Goal: Check status

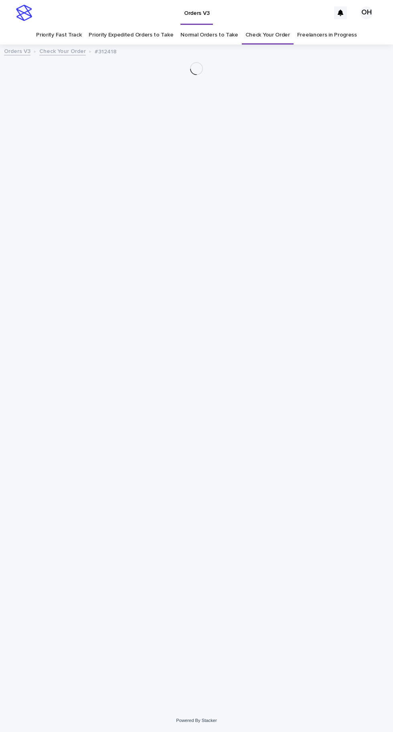
scroll to position [25, 0]
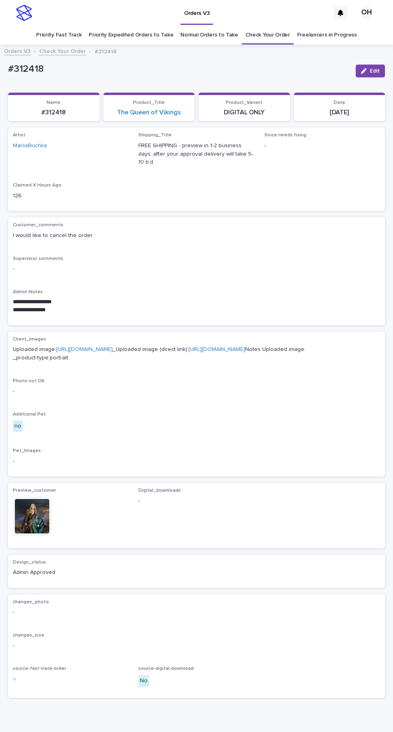
click at [277, 26] on link "Check Your Order" at bounding box center [267, 35] width 44 height 19
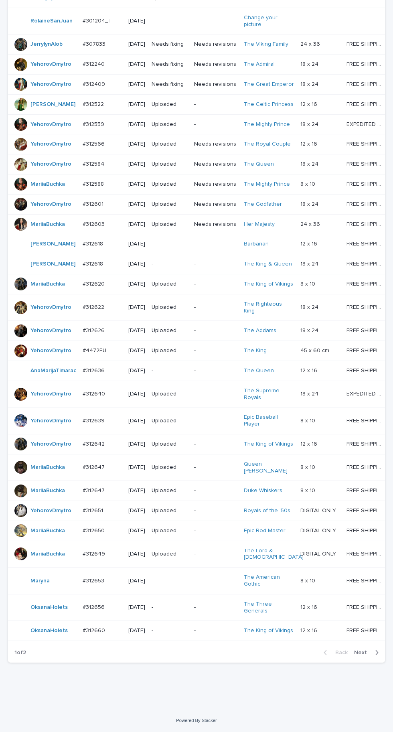
scroll to position [273, 0]
click at [378, 656] on icon "button" at bounding box center [377, 652] width 4 height 7
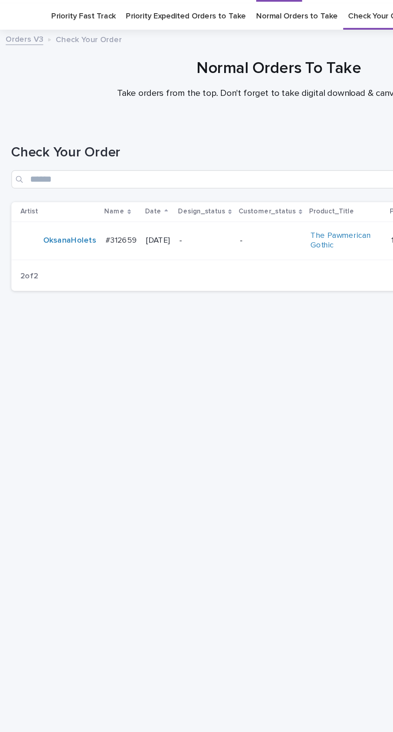
click at [92, 190] on p "#312659" at bounding box center [87, 192] width 24 height 8
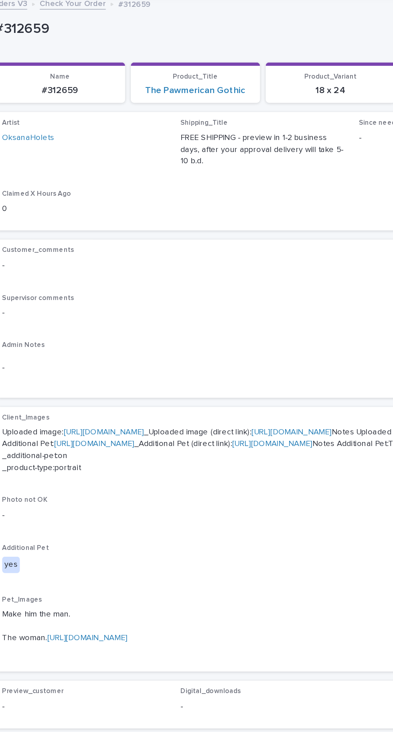
scroll to position [92, 0]
